Goal: Use online tool/utility: Utilize a website feature to perform a specific function

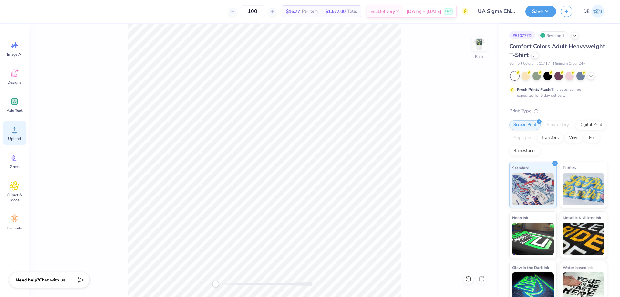
click at [12, 132] on icon at bounding box center [15, 130] width 10 height 10
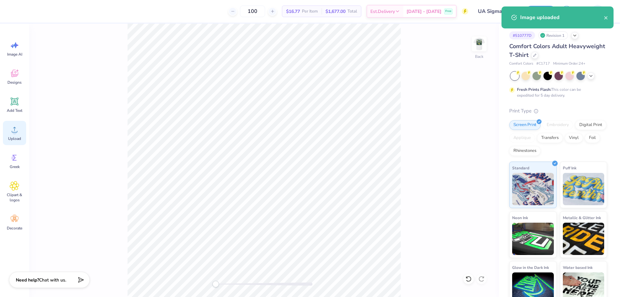
click at [14, 134] on circle at bounding box center [14, 132] width 5 height 5
click at [474, 132] on input "14.17" at bounding box center [474, 130] width 23 height 9
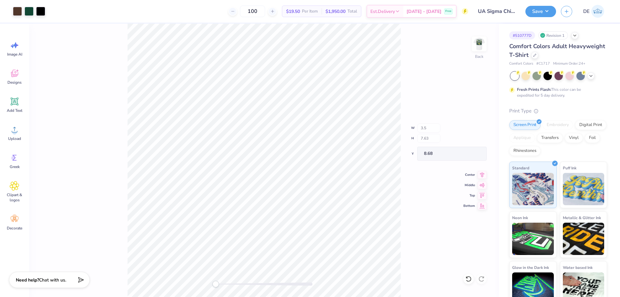
type input "0.86"
type input "0.47"
type input "12.27"
click at [469, 155] on input "11.56" at bounding box center [474, 153] width 23 height 9
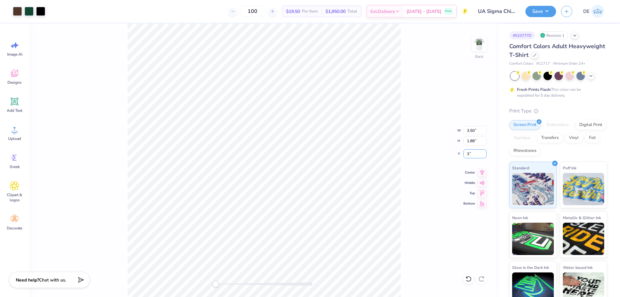
type input "3"
click at [402, 139] on div "Back W 3.50 3.50 " H 1.88 1.88 " Y 3 3 " Center Middle Top Bottom" at bounding box center [264, 160] width 470 height 273
click at [481, 44] on img at bounding box center [479, 44] width 26 height 26
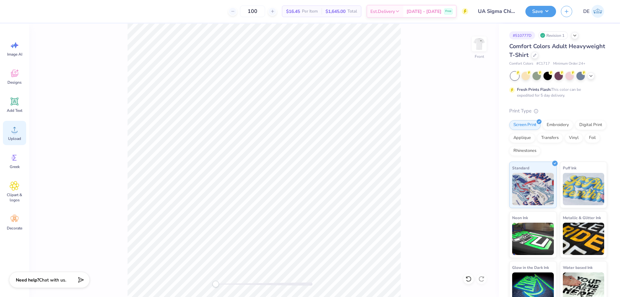
click at [21, 131] on div "Upload" at bounding box center [14, 133] width 23 height 24
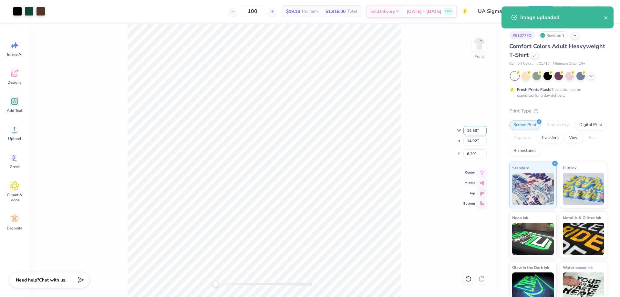
click at [472, 132] on input "14.53" at bounding box center [474, 130] width 23 height 9
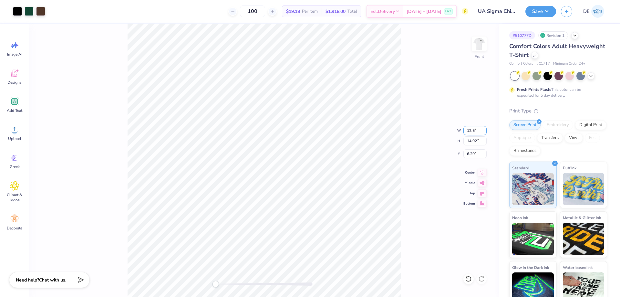
type input "12.5"
click at [467, 152] on input "7.33" at bounding box center [474, 153] width 23 height 9
type input "3"
click at [402, 167] on div "Front W 12.50 12.50 " H 12.83 12.83 " Y 3.00 3.00 " Center Middle Top Bottom" at bounding box center [264, 160] width 470 height 273
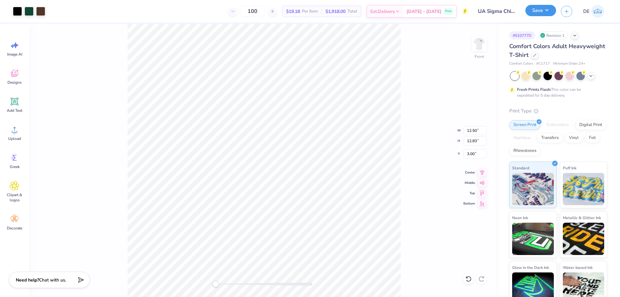
click at [546, 14] on button "Save" at bounding box center [540, 10] width 31 height 11
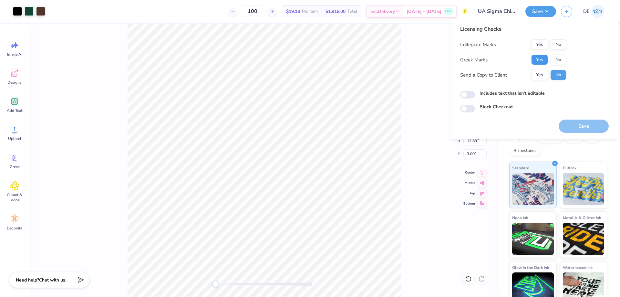
click at [537, 60] on button "Yes" at bounding box center [539, 60] width 17 height 10
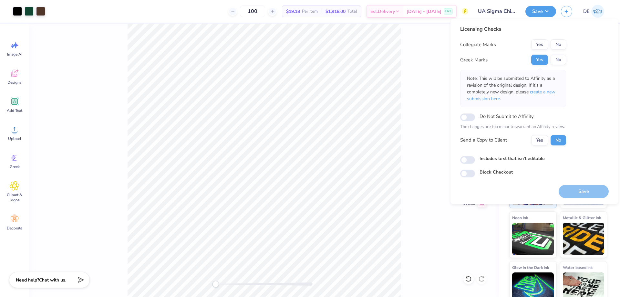
click at [551, 47] on button "No" at bounding box center [559, 44] width 16 height 10
click at [582, 193] on button "Save" at bounding box center [584, 191] width 50 height 13
